Goal: Transaction & Acquisition: Obtain resource

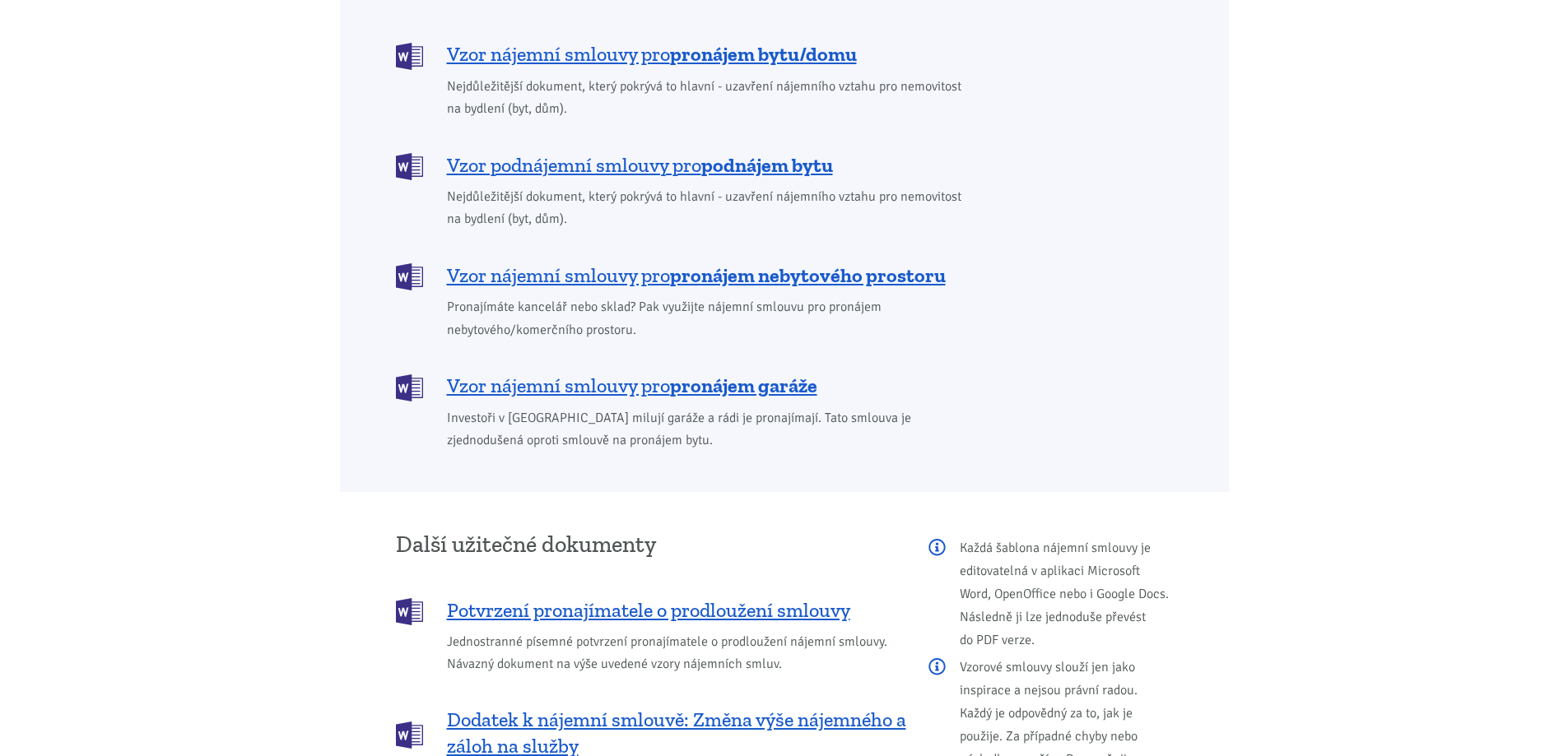
scroll to position [1482, 0]
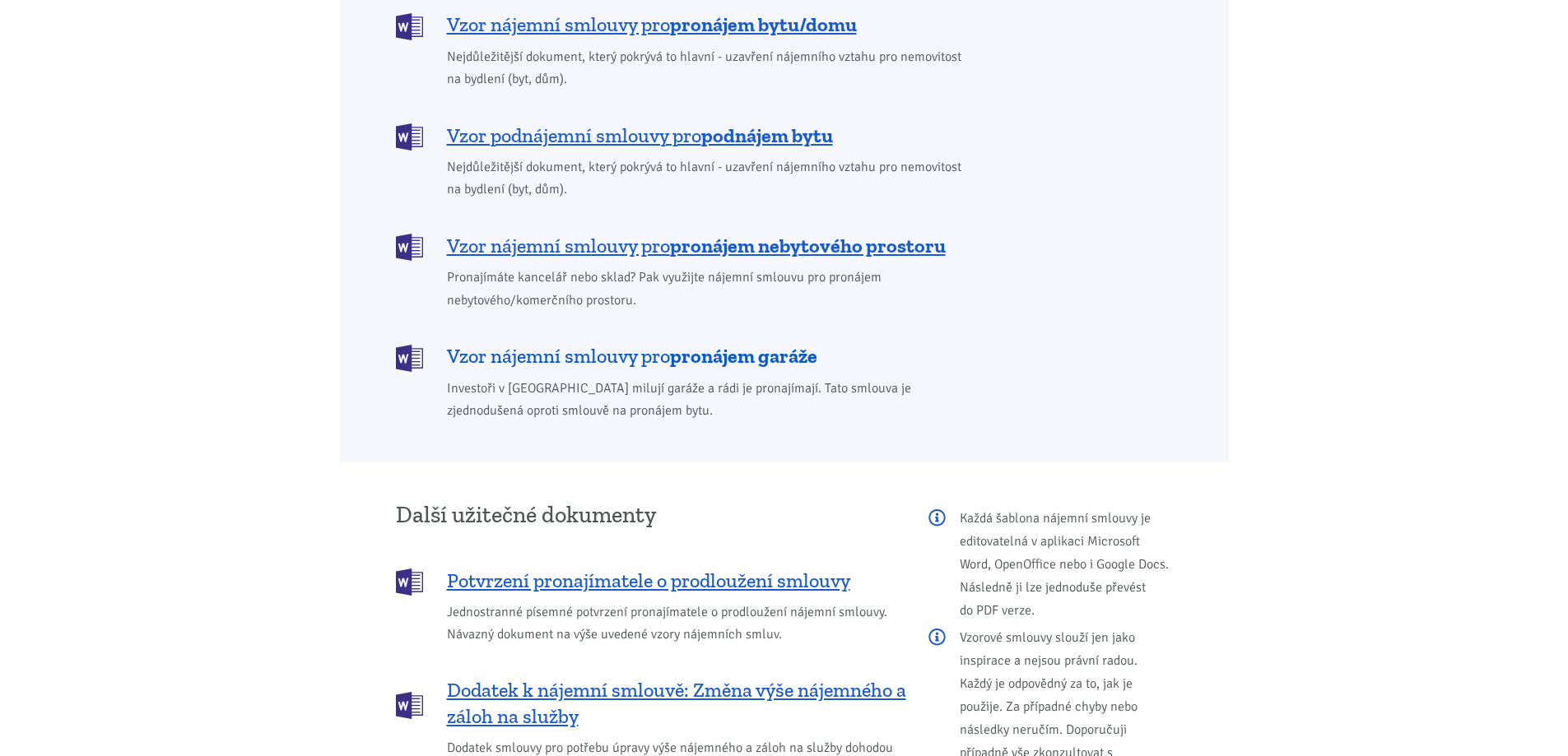
click at [633, 343] on span "Vzor nájemní smlouvy pro pronájem garáže" at bounding box center [632, 356] width 370 height 26
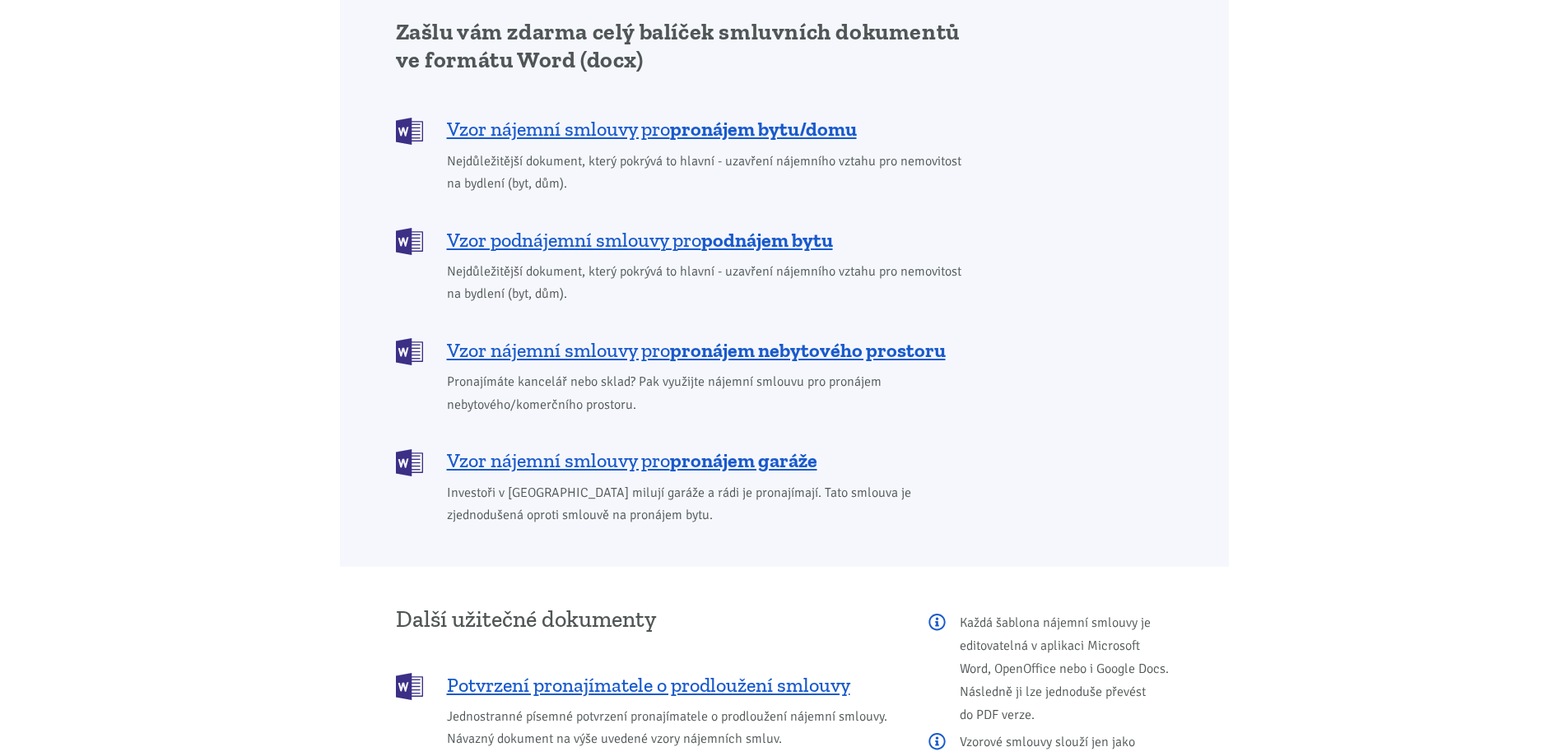
scroll to position [1403, 0]
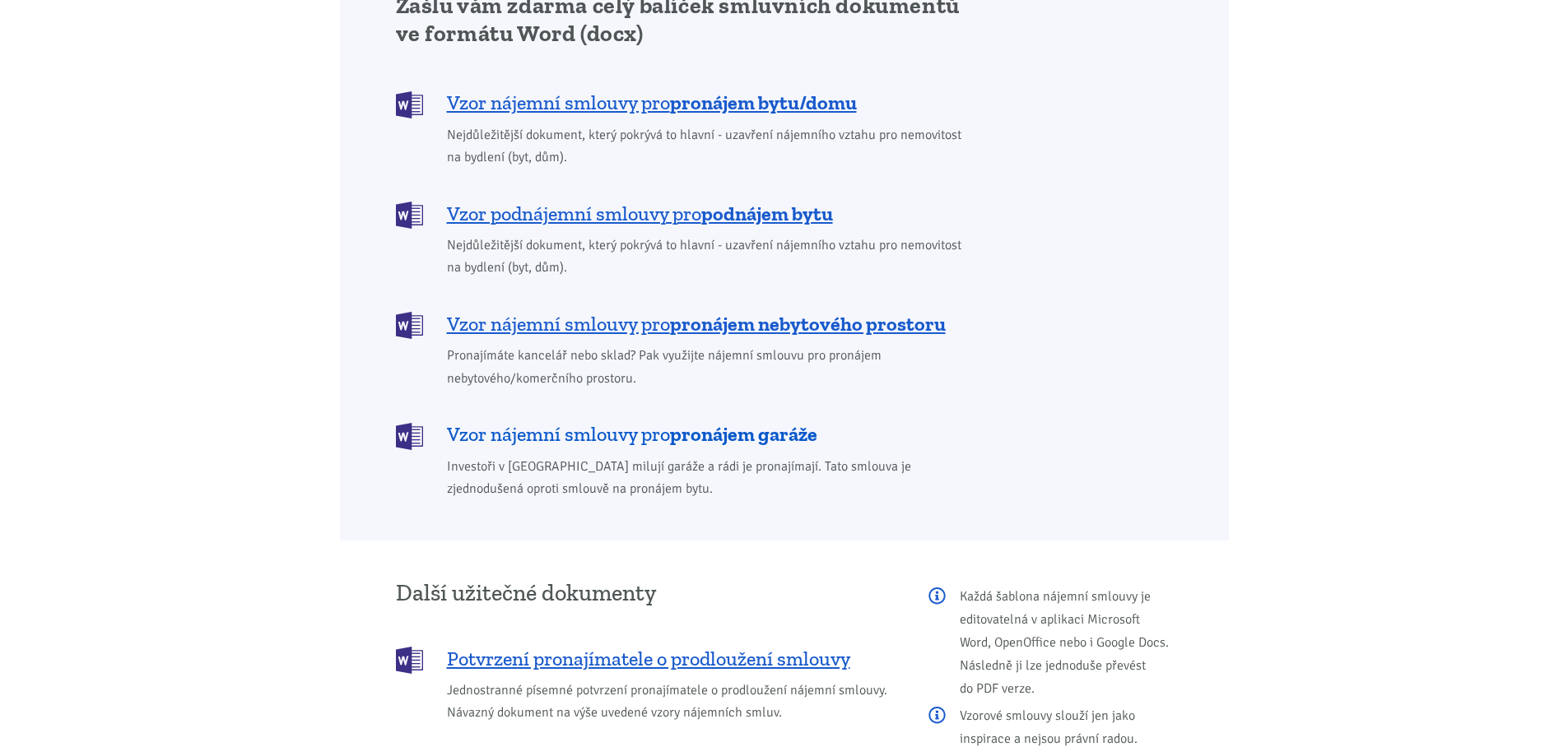
click at [693, 422] on b "pronájem garáže" at bounding box center [743, 434] width 147 height 24
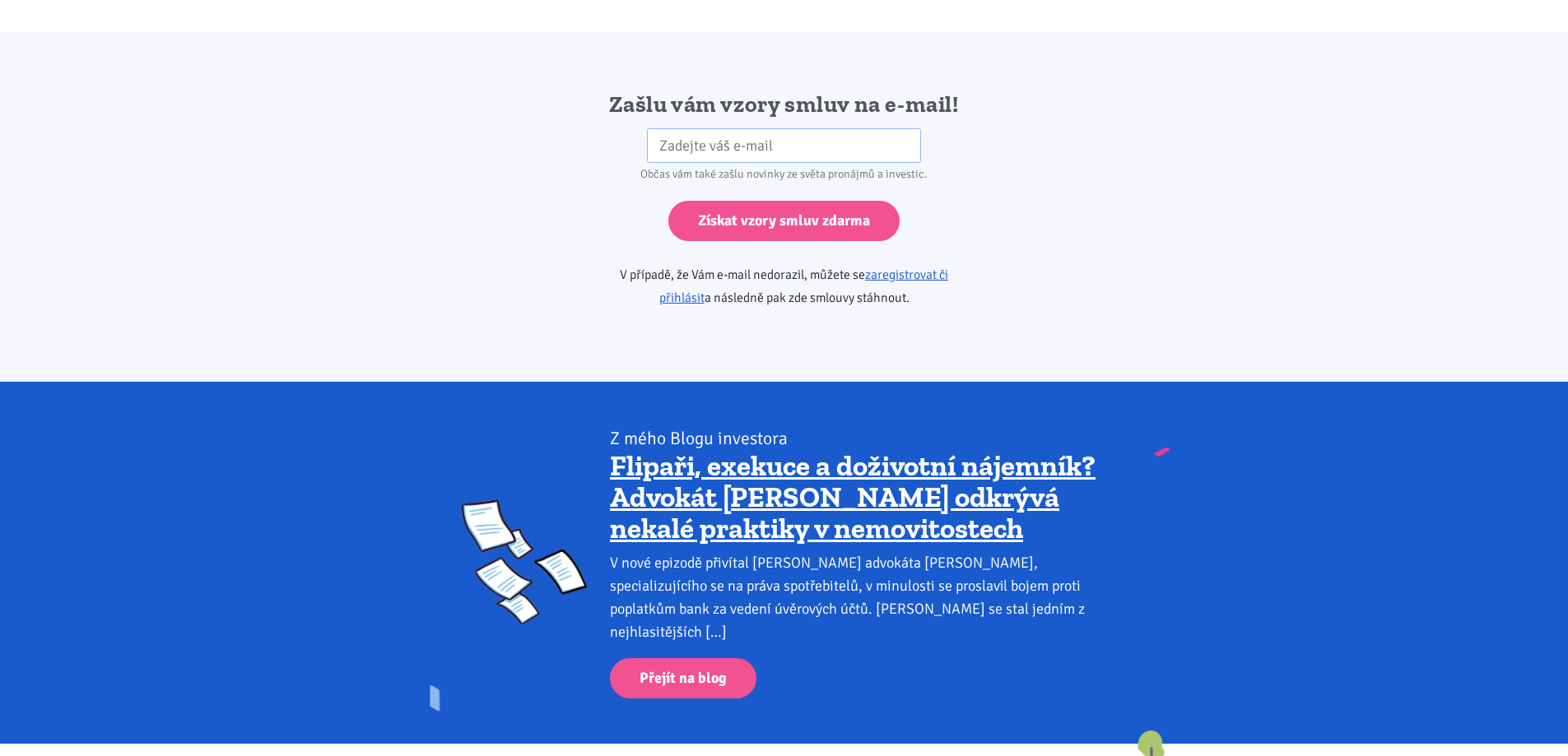
scroll to position [2749, 0]
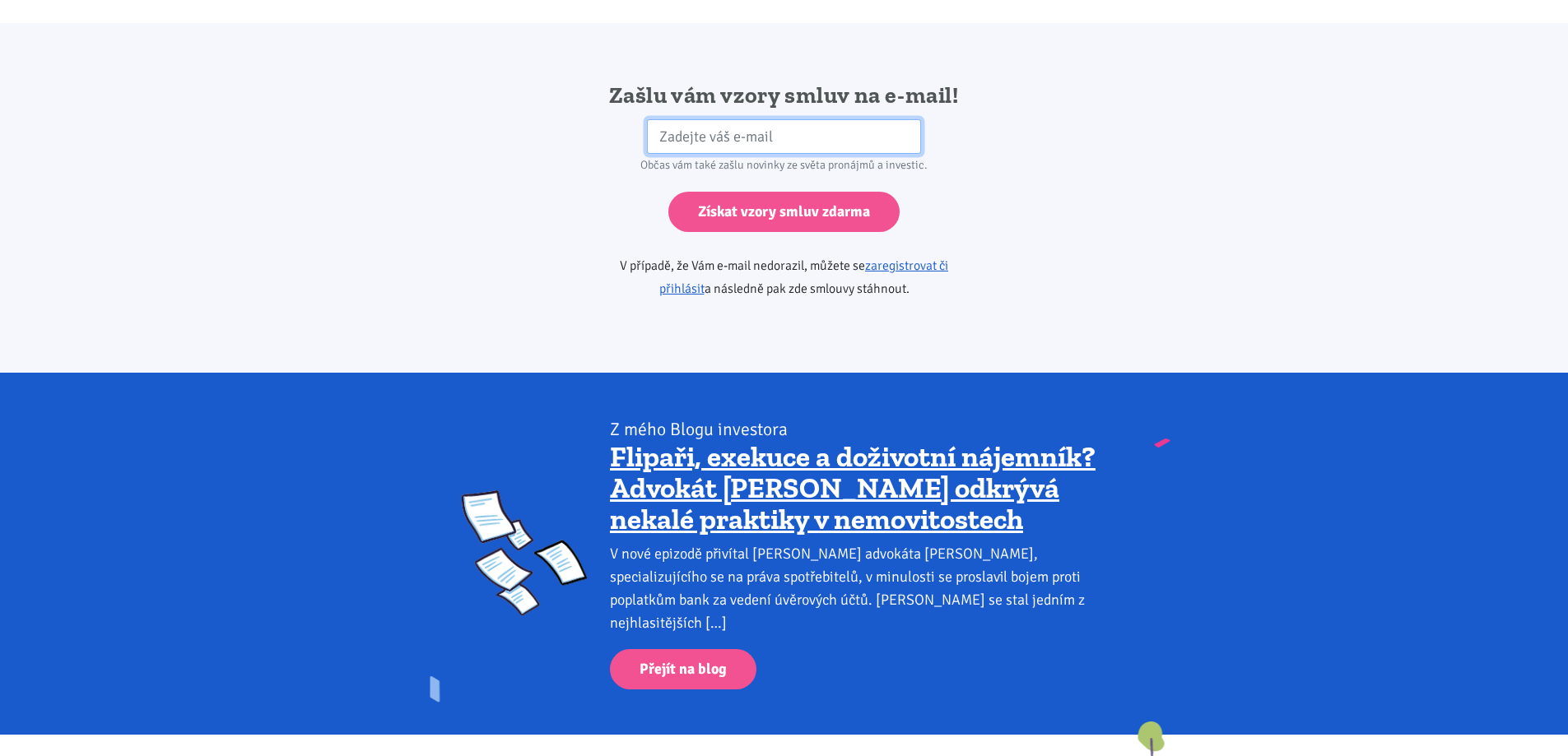
click at [697, 119] on input "email" at bounding box center [784, 137] width 274 height 36
type input "rudolfdubec@seznam.cz"
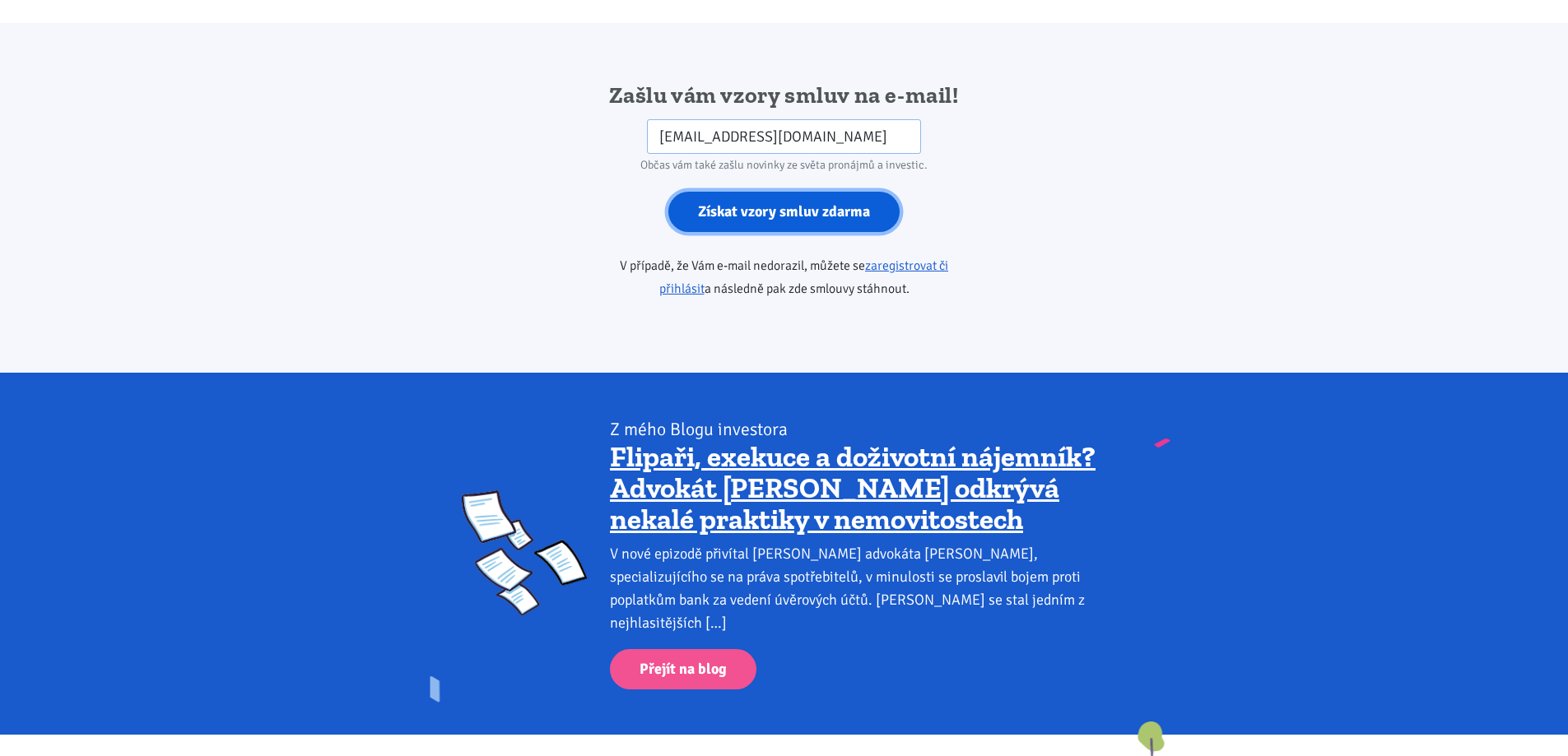
click at [739, 191] on input "Získat vzory smluv zdarma" at bounding box center [783, 212] width 231 height 41
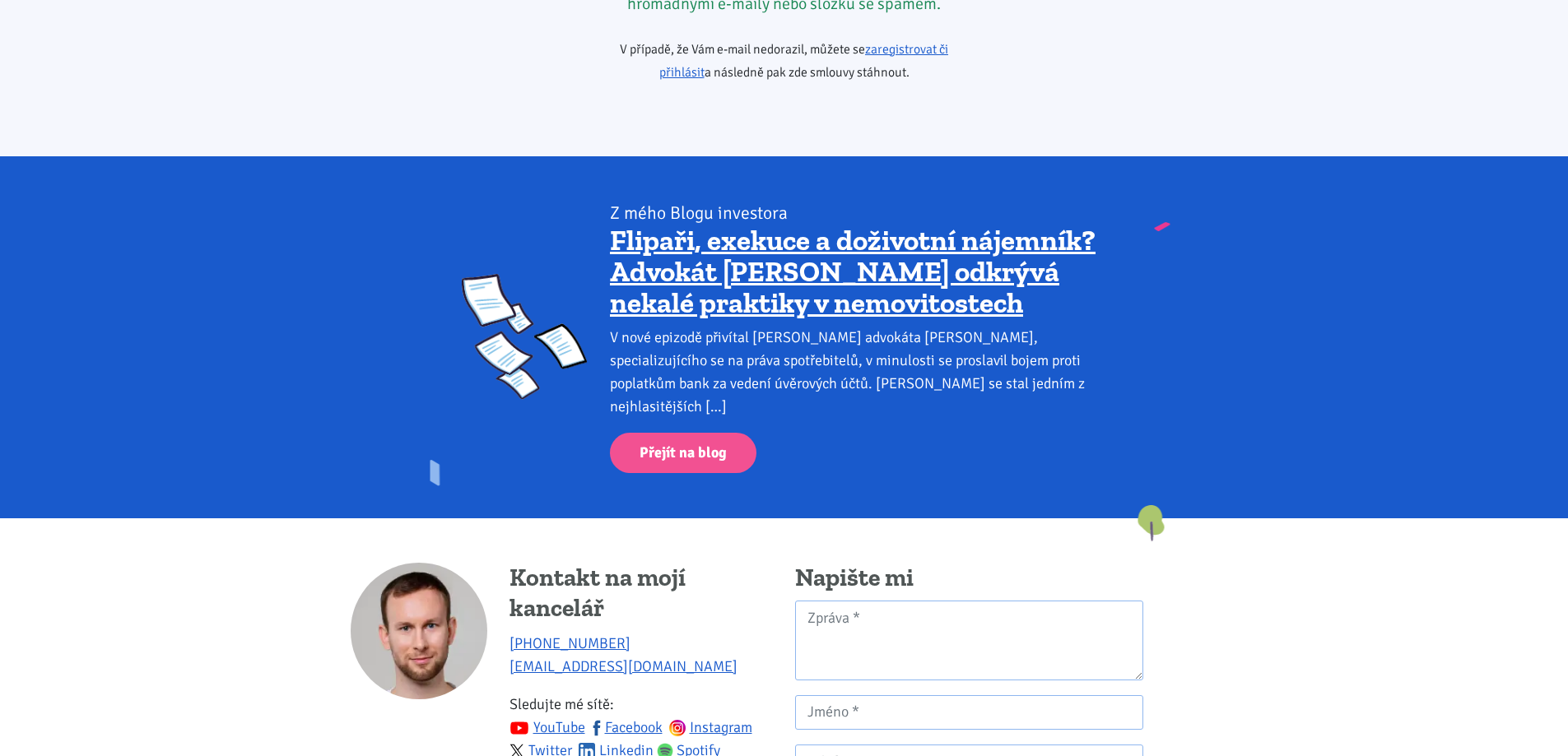
scroll to position [2913, 0]
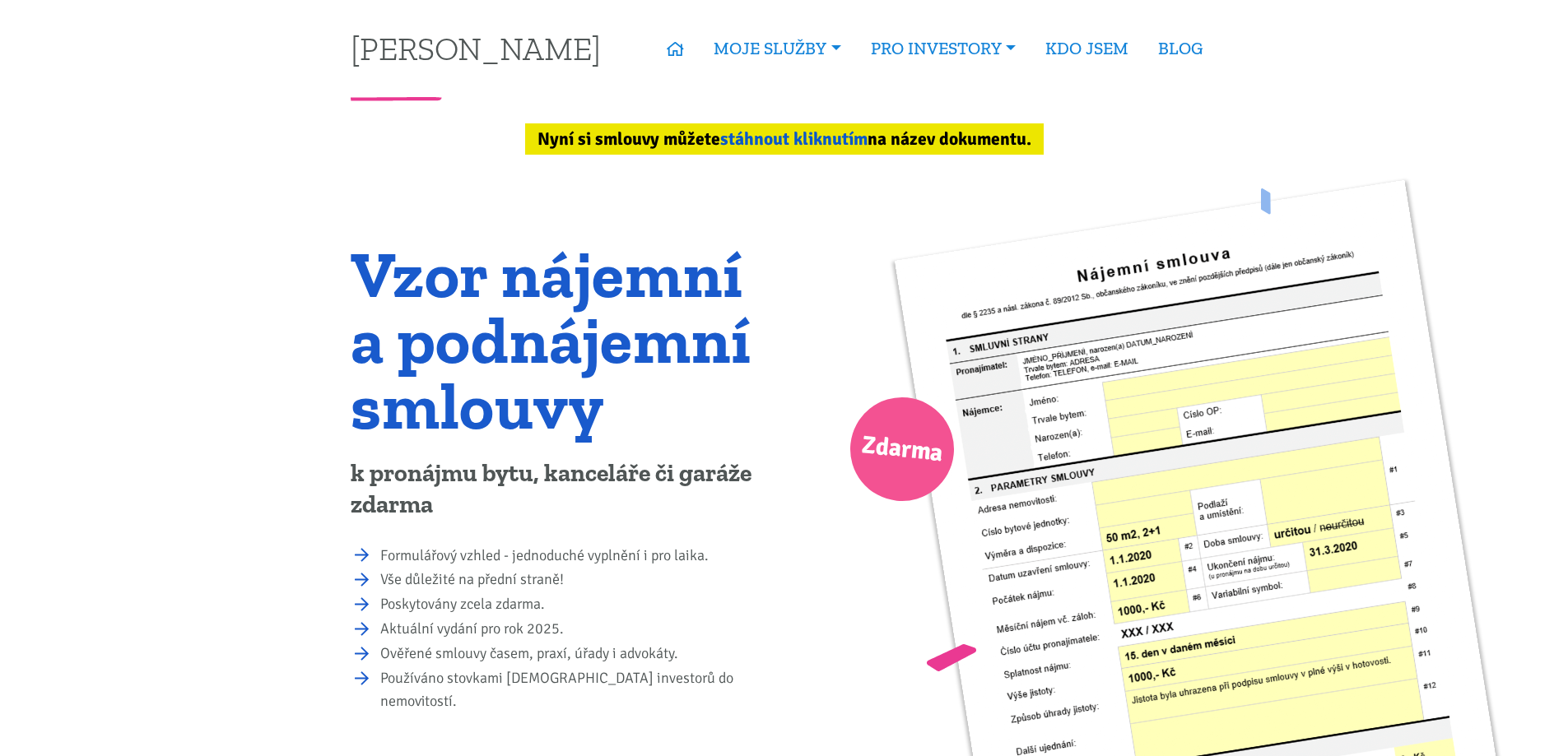
click at [802, 140] on link "stáhnout kliknutím" at bounding box center [794, 139] width 147 height 21
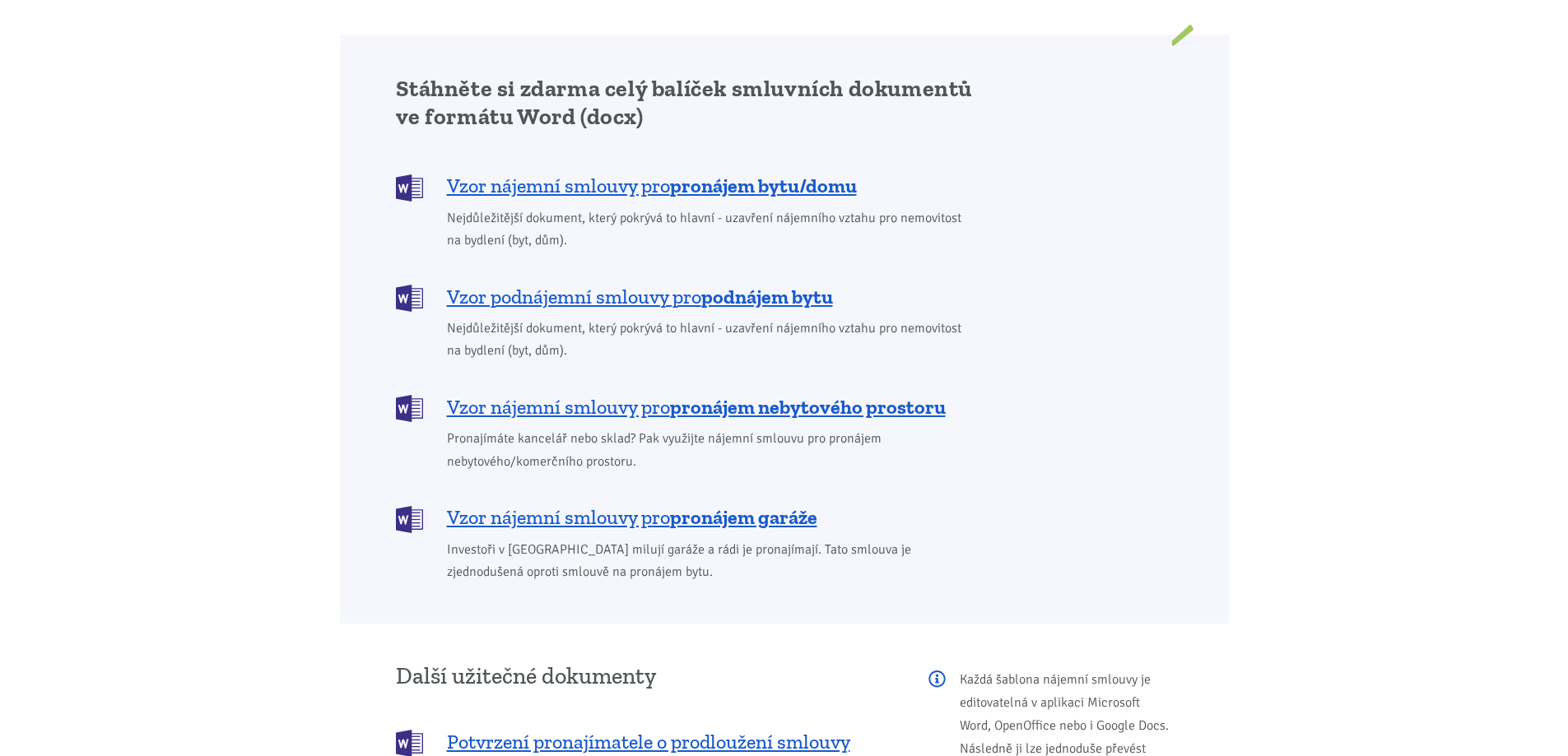
scroll to position [1385, 0]
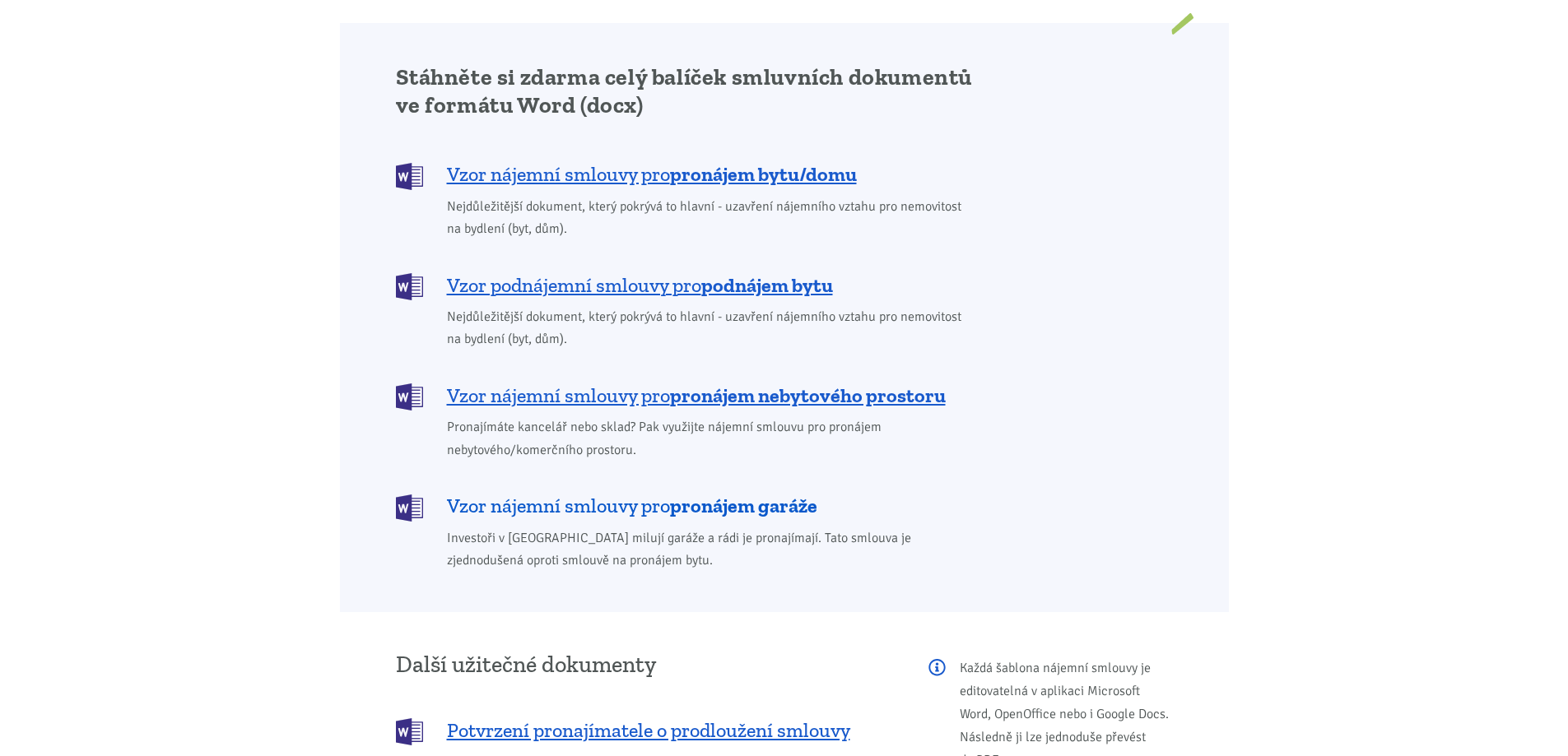
click at [693, 494] on b "pronájem garáže" at bounding box center [743, 505] width 147 height 24
